Goal: Information Seeking & Learning: Learn about a topic

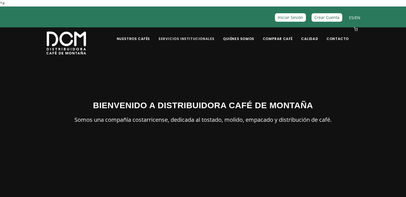
click at [193, 37] on link "Servicios Institucionales" at bounding box center [186, 34] width 63 height 13
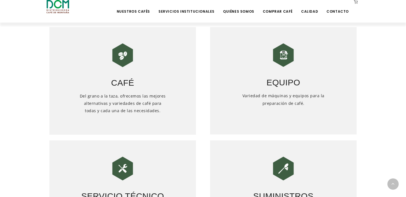
scroll to position [246, 0]
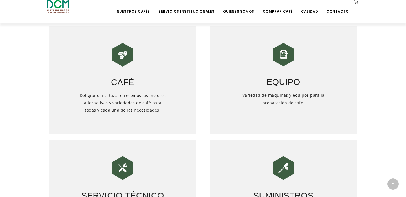
click at [298, 88] on h3 "Equipo" at bounding box center [283, 79] width 147 height 20
click at [282, 57] on img at bounding box center [284, 55] width 28 height 28
click at [283, 90] on div "Equipo Variedad de máquinas y equipos para la preparación de café." at bounding box center [283, 81] width 147 height 108
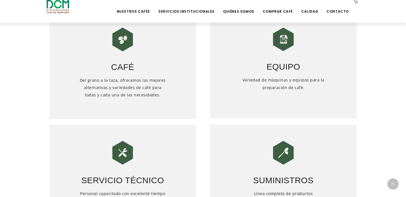
scroll to position [260, 0]
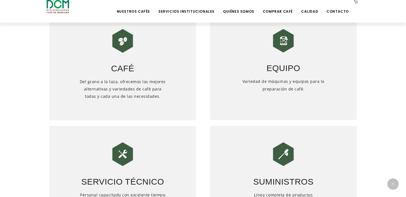
click at [285, 80] on h5 "Variedad de máquinas y equipos para la preparación de café." at bounding box center [284, 96] width 88 height 37
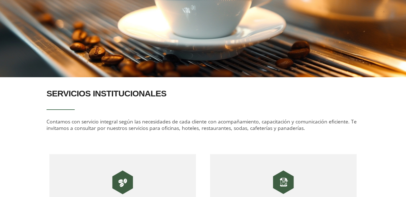
scroll to position [0, 0]
